Goal: Task Accomplishment & Management: Manage account settings

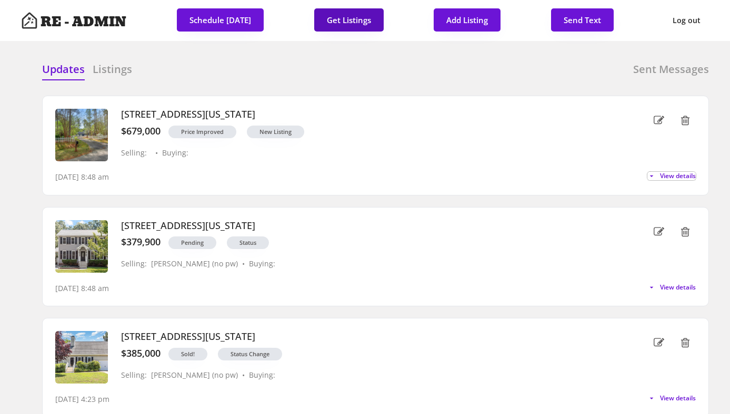
click at [345, 19] on button "Get Listings" at bounding box center [348, 19] width 69 height 23
click at [112, 65] on h6 "Listings" at bounding box center [112, 69] width 39 height 15
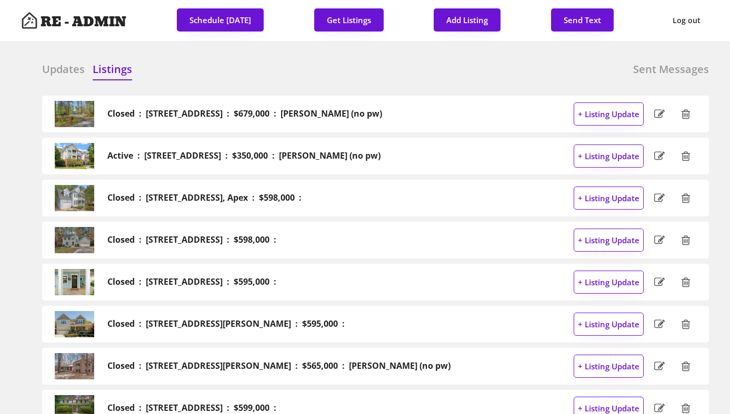
click at [62, 66] on h6 "Updates" at bounding box center [63, 69] width 43 height 15
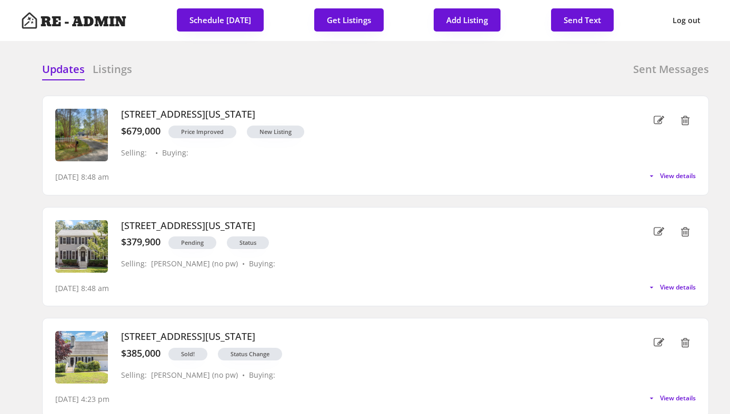
click at [234, 81] on div "Updates Listings Sent Messages" at bounding box center [375, 72] width 666 height 21
click at [688, 289] on span "View details" at bounding box center [675, 288] width 39 height 6
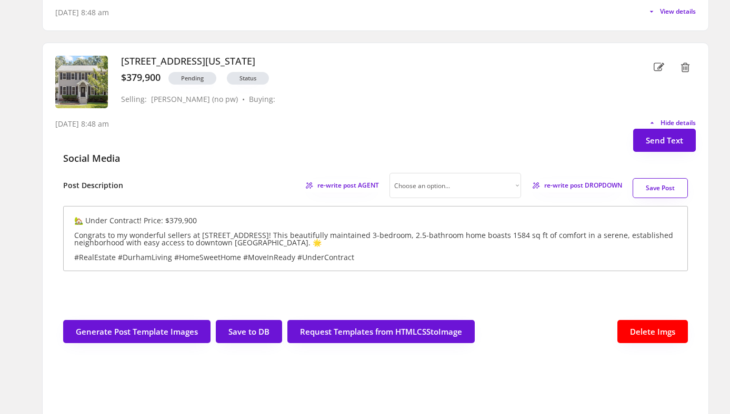
scroll to position [264, 0]
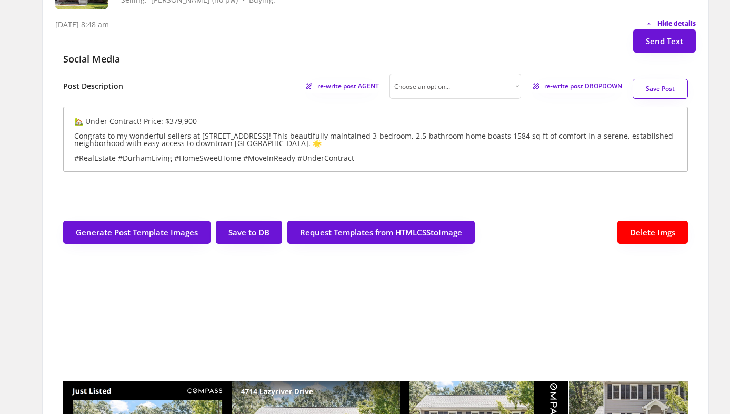
click at [685, 21] on span "Hide details" at bounding box center [676, 24] width 38 height 6
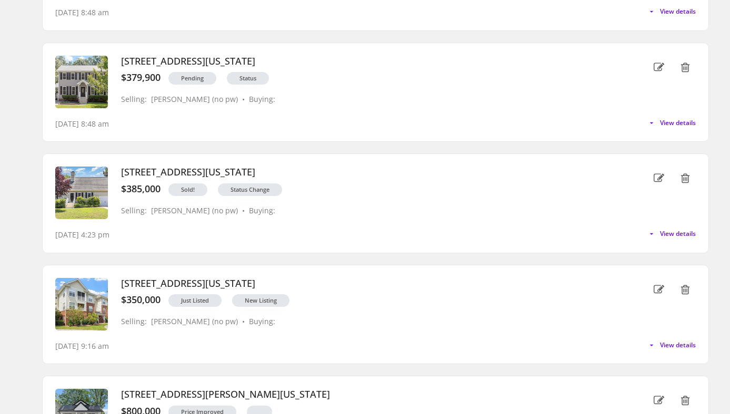
scroll to position [0, 0]
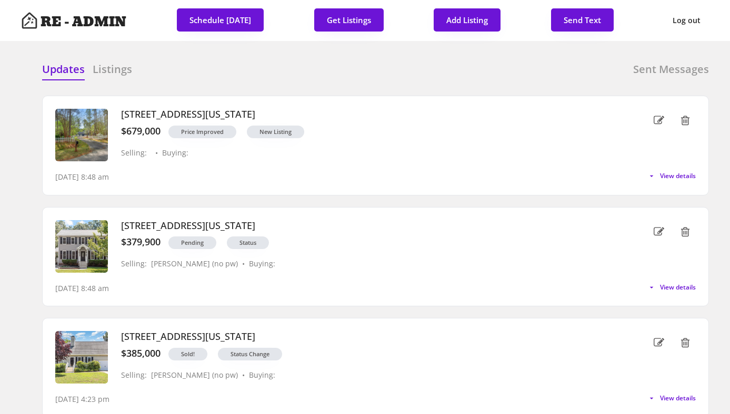
click at [373, 64] on div "Updates Listings Sent Messages" at bounding box center [375, 72] width 666 height 21
click at [444, 66] on div "Updates Listings Sent Messages" at bounding box center [375, 72] width 666 height 21
